Goal: Task Accomplishment & Management: Manage account settings

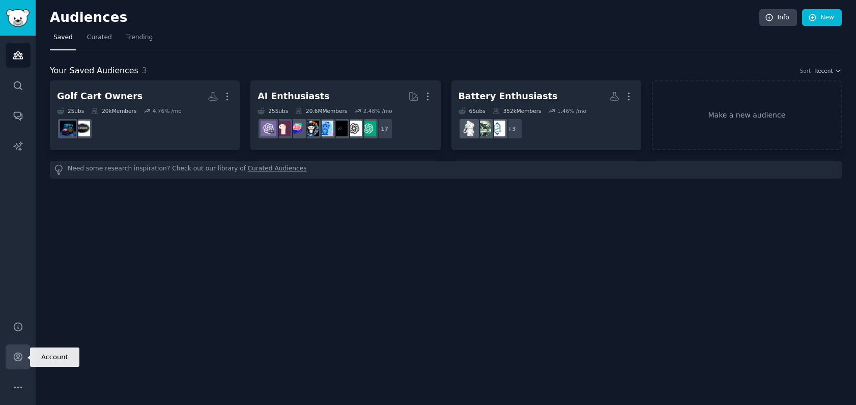
click at [16, 363] on link "Account" at bounding box center [18, 357] width 25 height 25
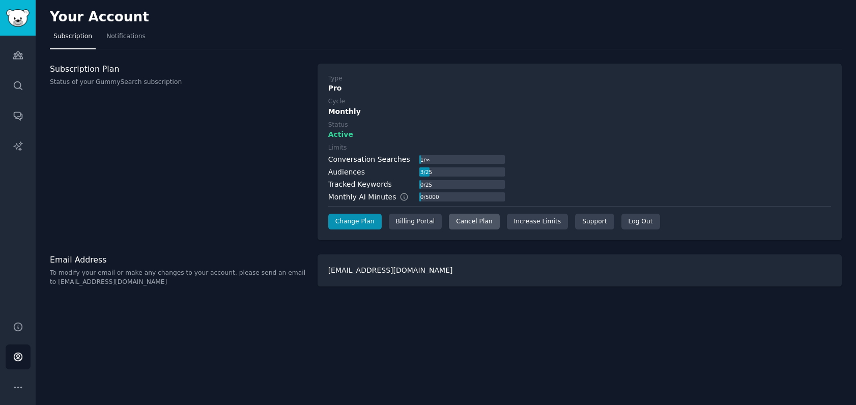
click at [480, 224] on div "Cancel Plan" at bounding box center [474, 222] width 50 height 16
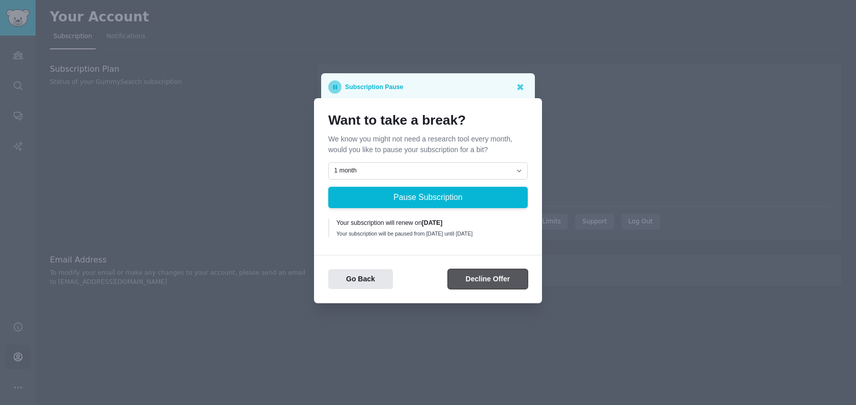
click at [487, 282] on button "Decline Offer" at bounding box center [488, 279] width 80 height 20
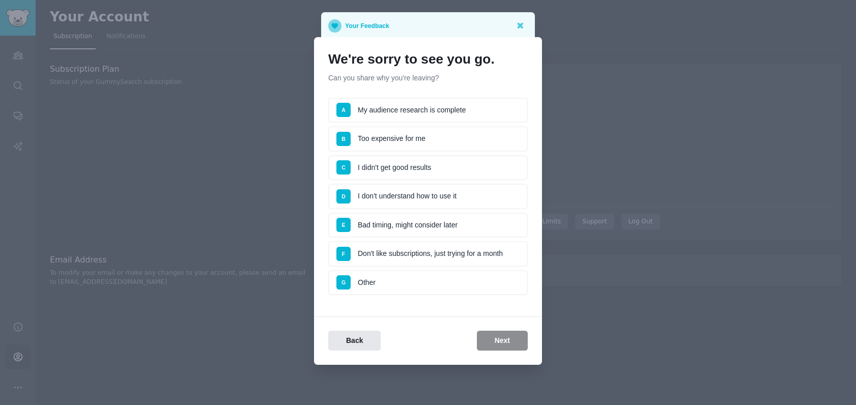
click at [404, 141] on li "B Too expensive for me" at bounding box center [428, 138] width 200 height 25
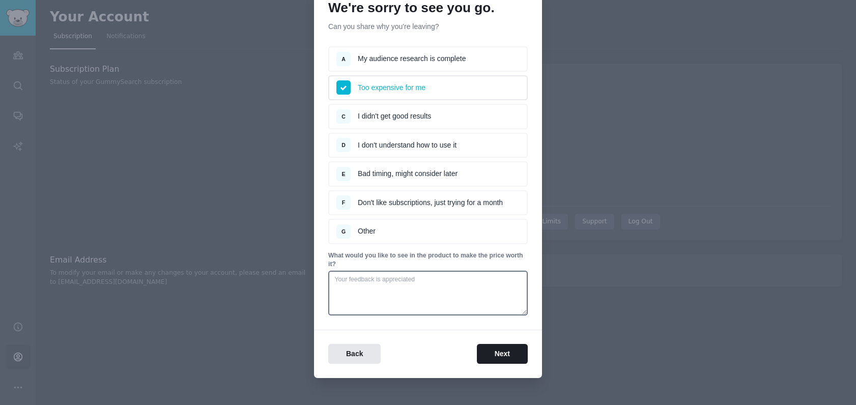
scroll to position [41, 0]
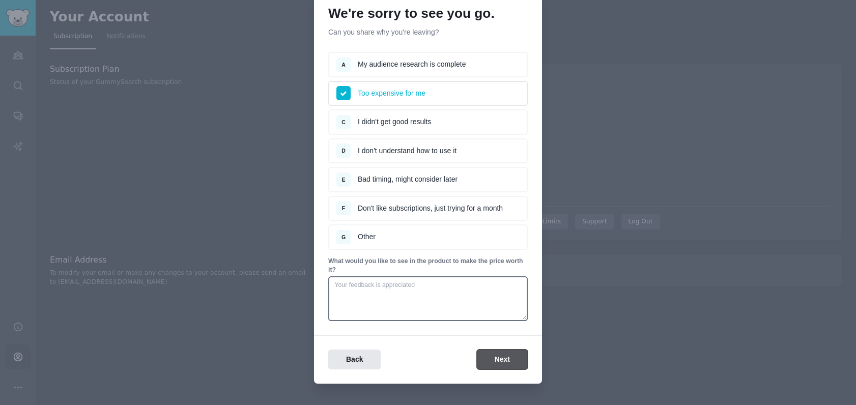
click at [498, 358] on button "Next" at bounding box center [502, 360] width 51 height 20
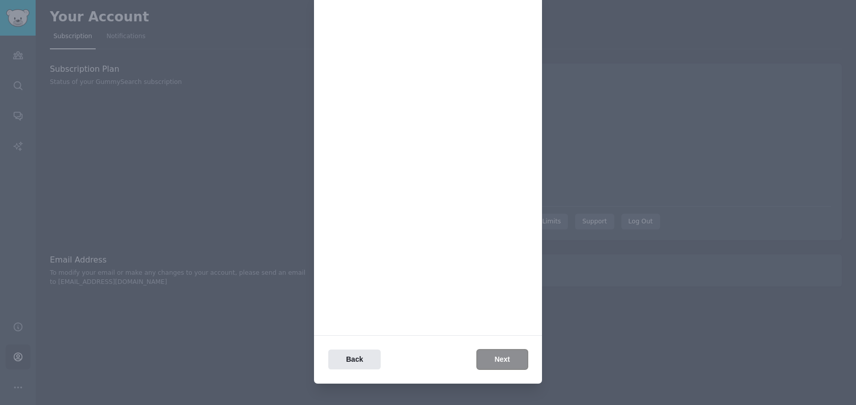
scroll to position [0, 0]
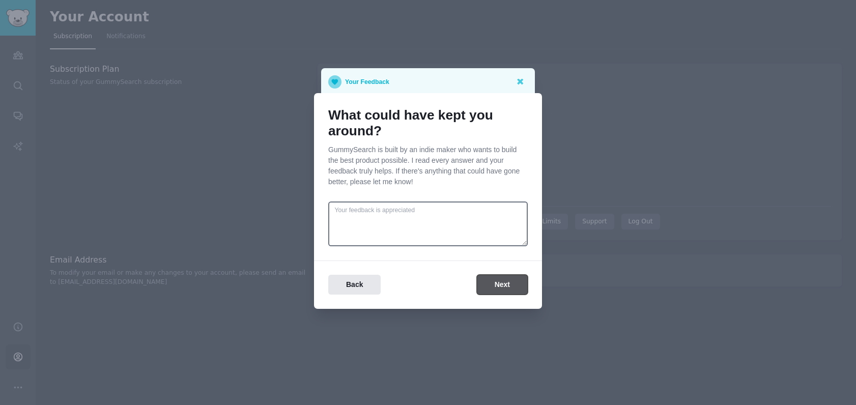
click at [510, 290] on button "Next" at bounding box center [502, 285] width 51 height 20
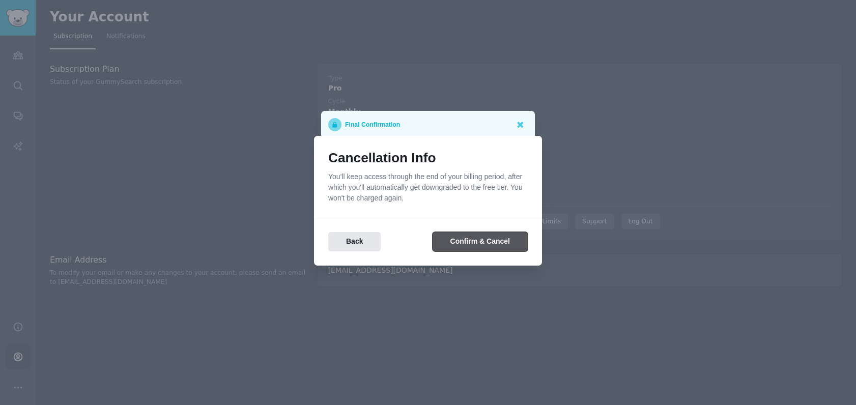
click at [458, 241] on button "Confirm & Cancel" at bounding box center [480, 242] width 95 height 20
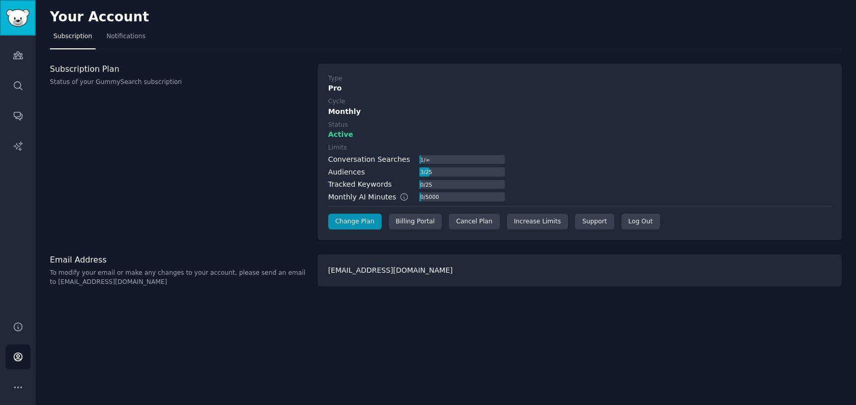
click at [13, 15] on img "Sidebar" at bounding box center [17, 18] width 23 height 18
